Goal: Find specific page/section: Find specific page/section

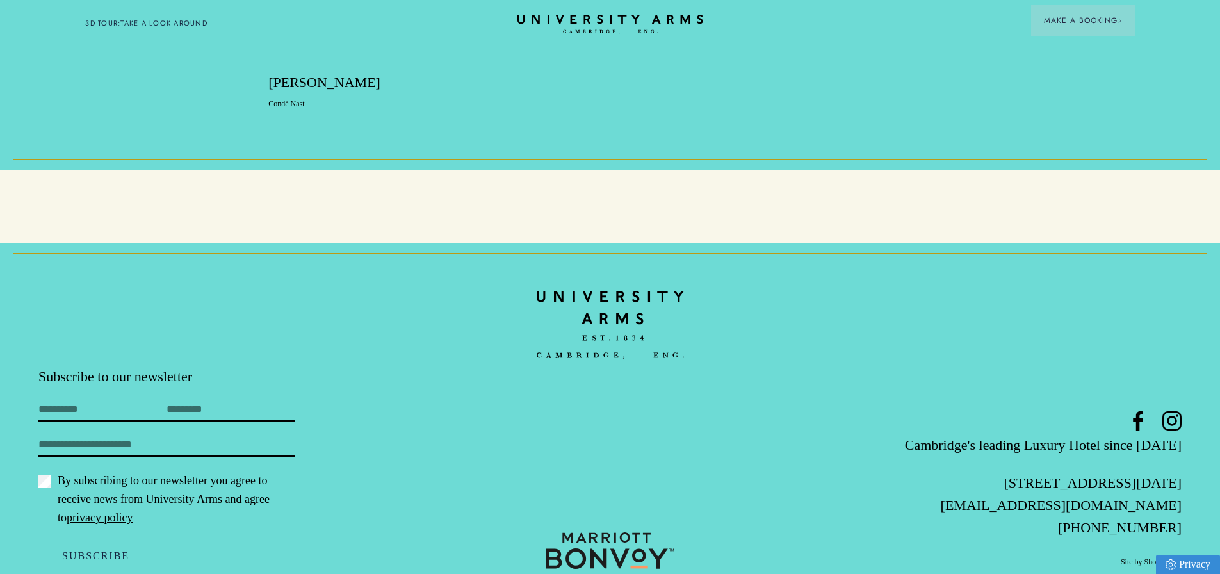
scroll to position [3935, 0]
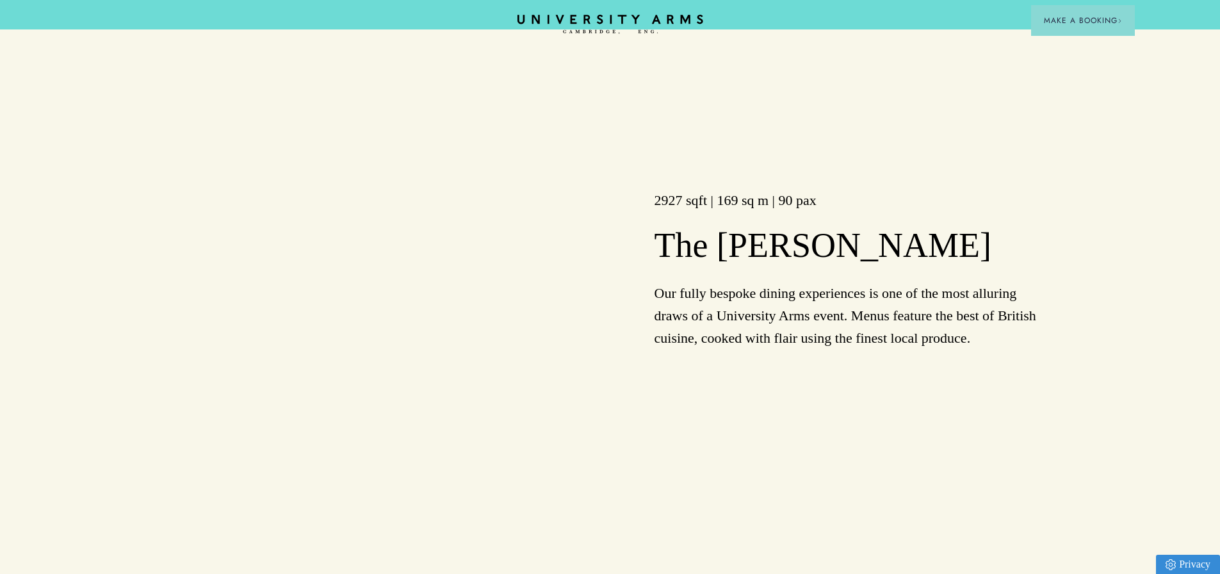
scroll to position [1728, 0]
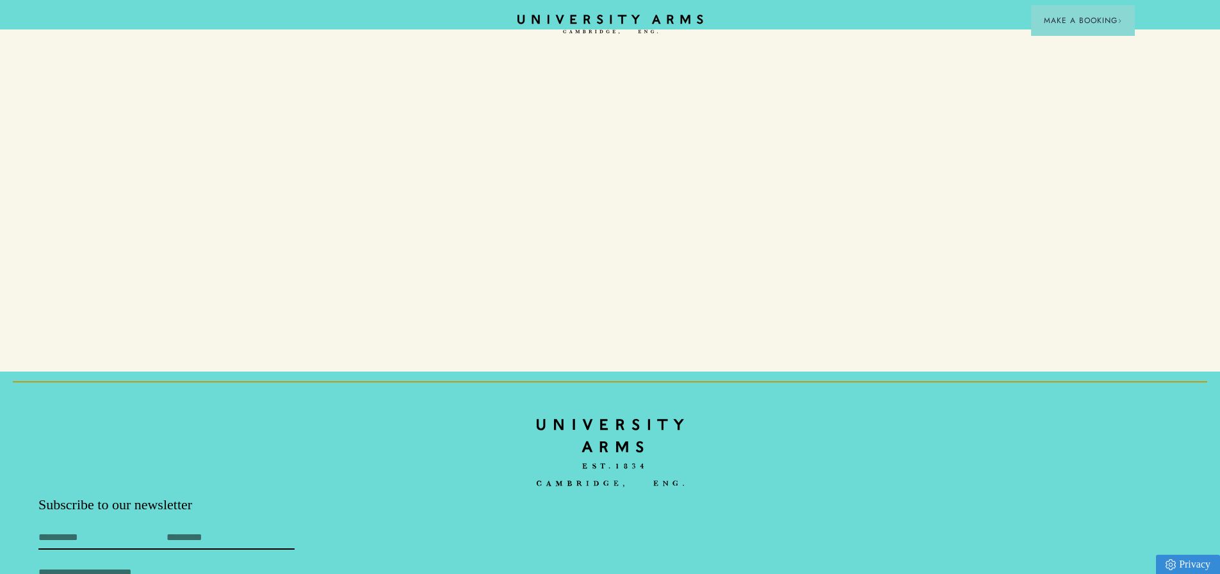
scroll to position [3849, 0]
